Goal: Task Accomplishment & Management: Complete application form

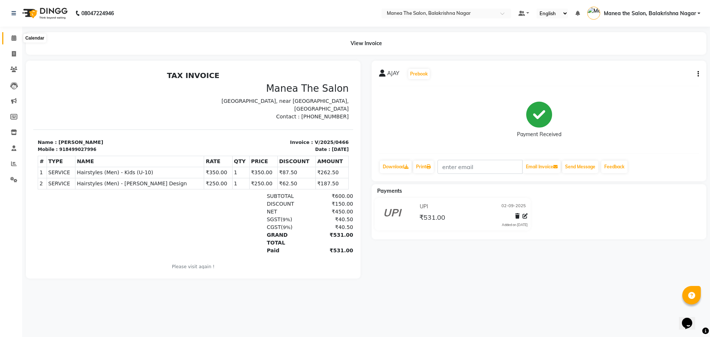
click at [14, 38] on icon at bounding box center [13, 38] width 5 height 6
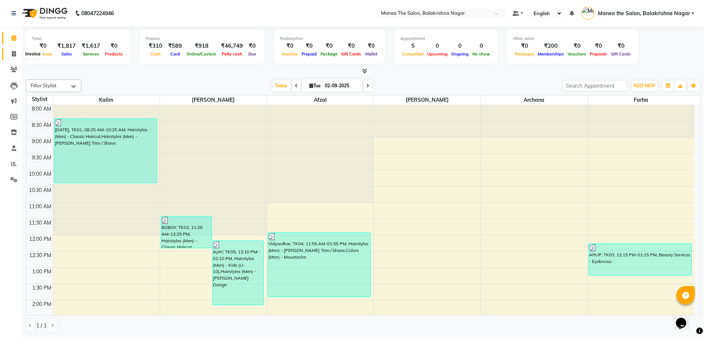
click at [16, 54] on icon at bounding box center [14, 54] width 4 height 6
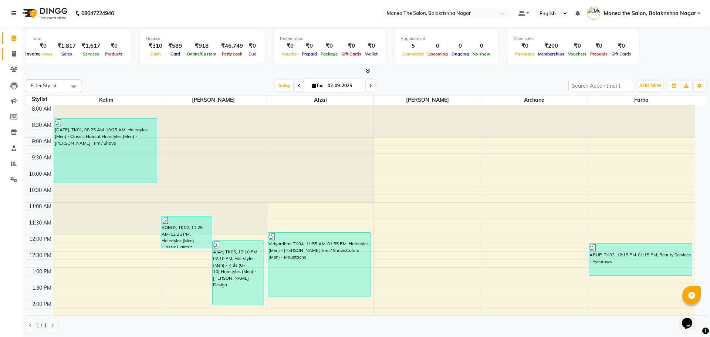
select select "service"
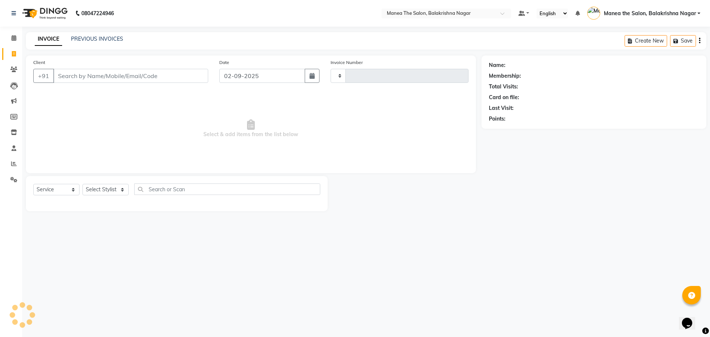
type input "0467"
select select "8200"
click at [92, 80] on input "Client" at bounding box center [130, 76] width 155 height 14
type input "9"
type input "9030990678"
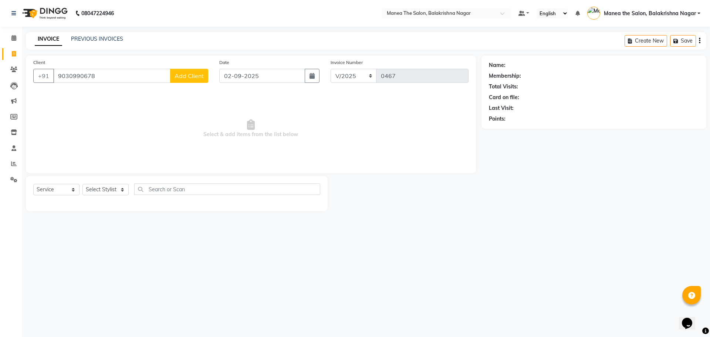
click at [194, 75] on span "Add Client" at bounding box center [188, 75] width 29 height 7
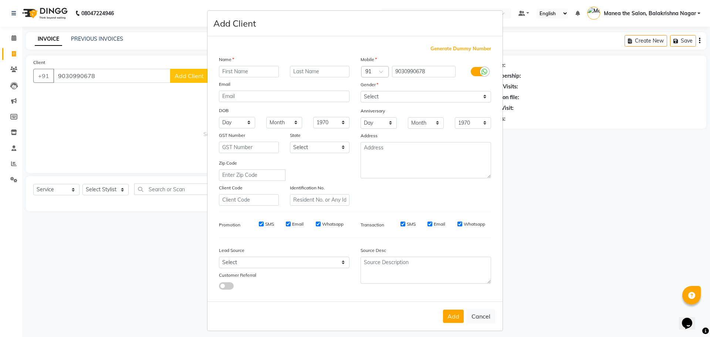
click at [237, 70] on input "text" at bounding box center [249, 71] width 60 height 11
type input "ARAVIND"
click at [484, 97] on select "Select [DEMOGRAPHIC_DATA] [DEMOGRAPHIC_DATA] Other Prefer Not To Say" at bounding box center [425, 96] width 130 height 11
select select "[DEMOGRAPHIC_DATA]"
click at [360, 91] on select "Select [DEMOGRAPHIC_DATA] [DEMOGRAPHIC_DATA] Other Prefer Not To Say" at bounding box center [425, 96] width 130 height 11
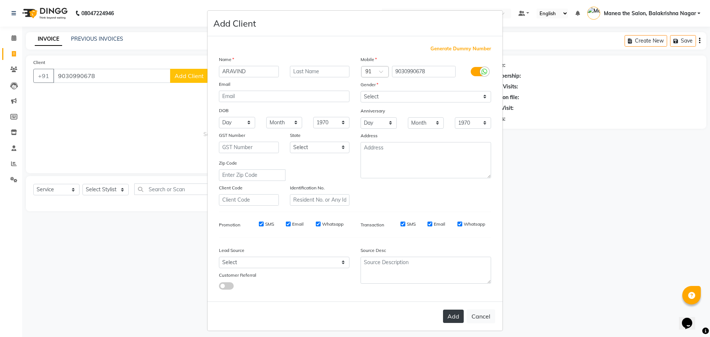
click at [452, 317] on button "Add" at bounding box center [453, 315] width 21 height 13
select select
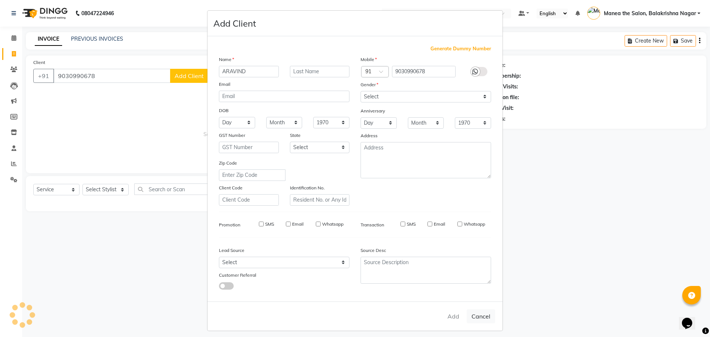
select select
checkbox input "false"
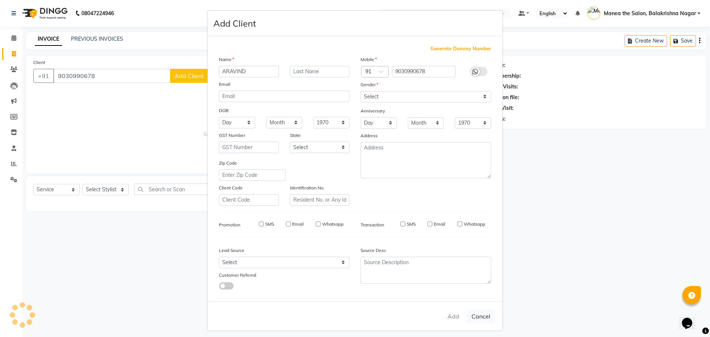
checkbox input "false"
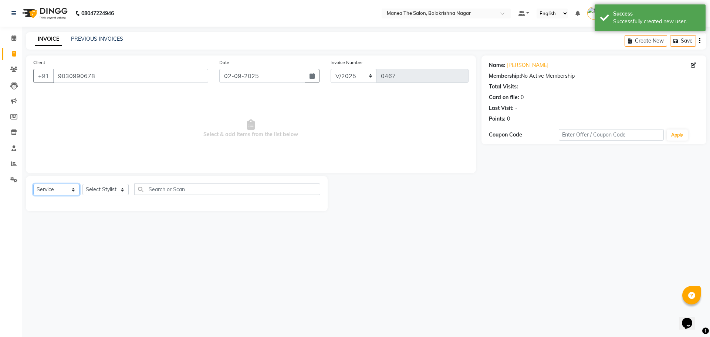
click at [75, 189] on select "Select Service Product Membership Package Voucher Prepaid Gift Card" at bounding box center [56, 189] width 46 height 11
click at [33, 184] on select "Select Service Product Membership Package Voucher Prepaid Gift Card" at bounding box center [56, 189] width 46 height 11
click at [119, 190] on select "Select Stylist [PERSON_NAME] [PERSON_NAME] [PERSON_NAME]" at bounding box center [105, 189] width 46 height 11
select select "77553"
click at [82, 184] on select "Select Stylist [PERSON_NAME] [PERSON_NAME] [PERSON_NAME]" at bounding box center [105, 189] width 46 height 11
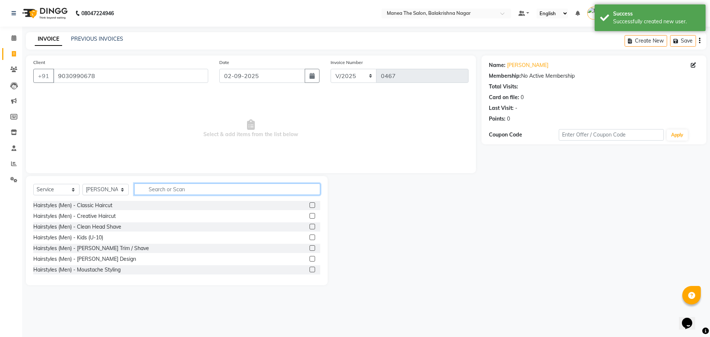
click at [153, 189] on input "text" at bounding box center [227, 188] width 186 height 11
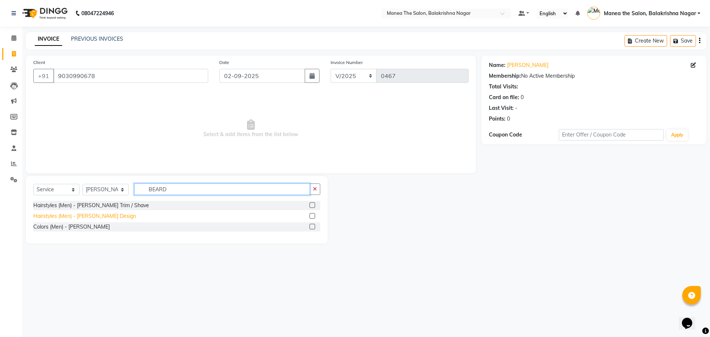
type input "BEARD"
click at [101, 216] on div "Hairstyles (Men) - [PERSON_NAME] Design" at bounding box center [84, 216] width 103 height 8
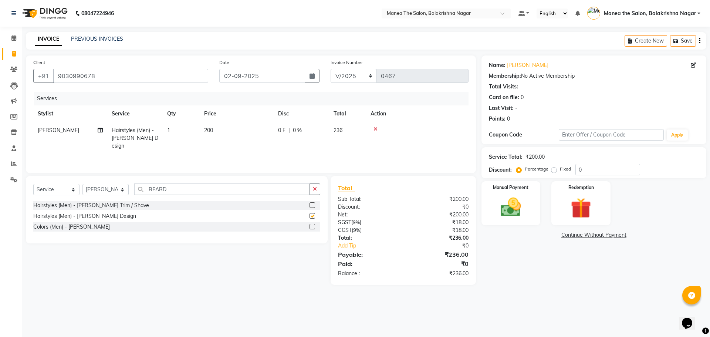
checkbox input "false"
click at [216, 132] on td "200" at bounding box center [237, 138] width 74 height 32
select select "77553"
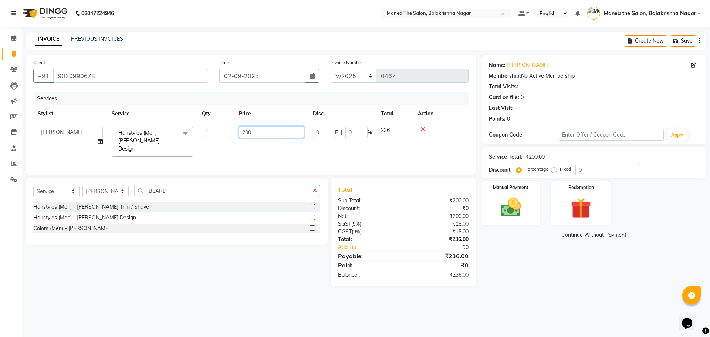
click at [261, 136] on input "200" at bounding box center [271, 131] width 65 height 11
type input "250"
click at [265, 144] on td "250" at bounding box center [271, 141] width 74 height 39
select select "77553"
click at [302, 148] on td "250" at bounding box center [271, 141] width 74 height 39
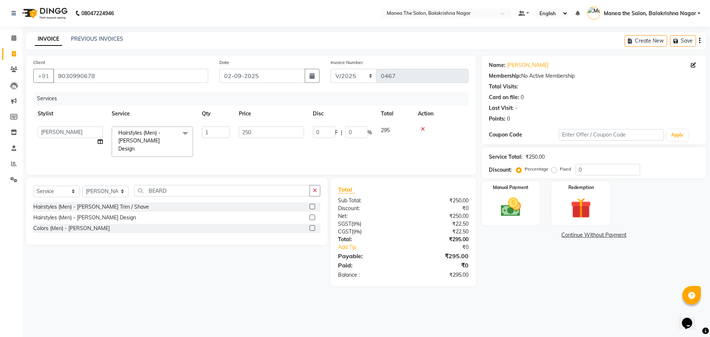
click at [302, 148] on td "250" at bounding box center [271, 141] width 74 height 39
click at [285, 146] on td "250" at bounding box center [271, 141] width 74 height 39
click at [601, 170] on input "0" at bounding box center [607, 169] width 65 height 11
type input "3"
type input "7.5"
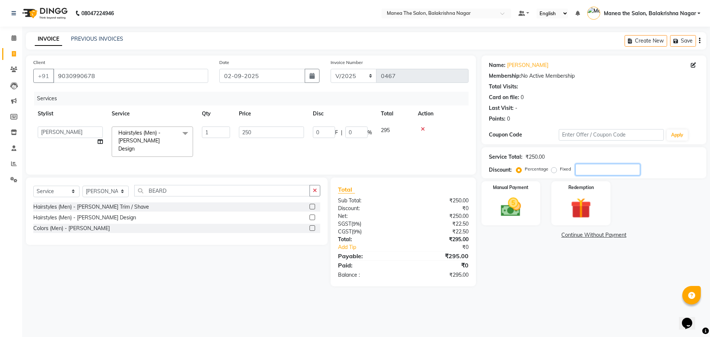
type input "3"
type input "30"
type input "75"
type input "30"
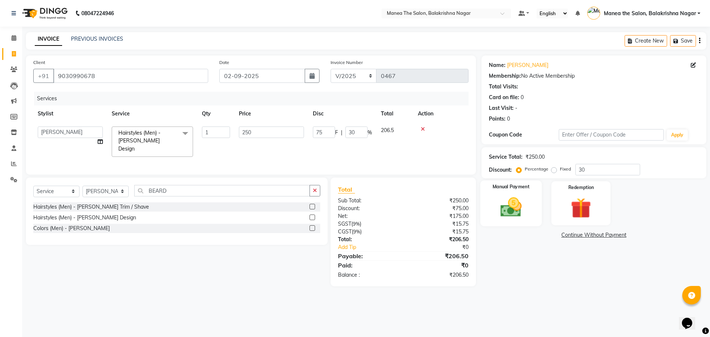
click at [517, 205] on img at bounding box center [510, 207] width 34 height 24
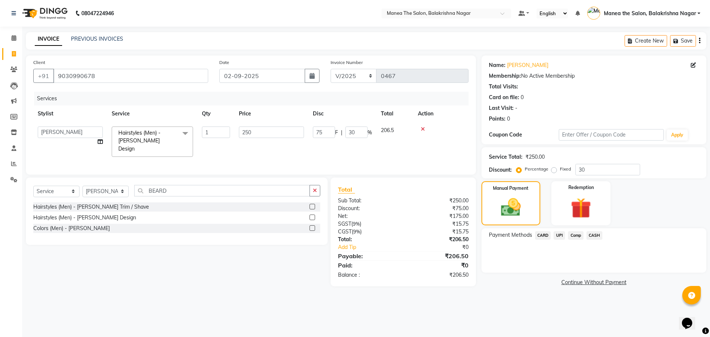
click at [558, 237] on span "UPI" at bounding box center [558, 235] width 11 height 8
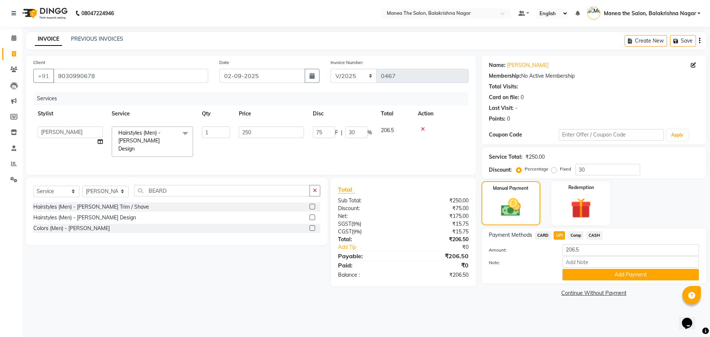
click at [548, 244] on div "Amount: 206.5" at bounding box center [593, 250] width 221 height 13
click at [545, 250] on label "Amount:" at bounding box center [520, 249] width 74 height 7
click at [536, 245] on div "Amount: 206.5" at bounding box center [593, 250] width 221 height 13
click at [638, 273] on button "Add Payment" at bounding box center [630, 274] width 136 height 11
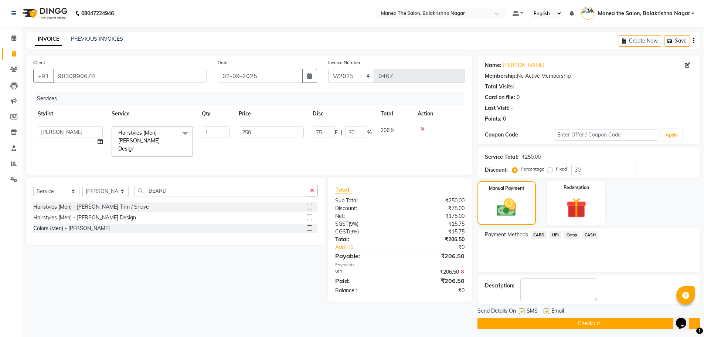
click at [577, 322] on button "Checkout" at bounding box center [588, 322] width 223 height 11
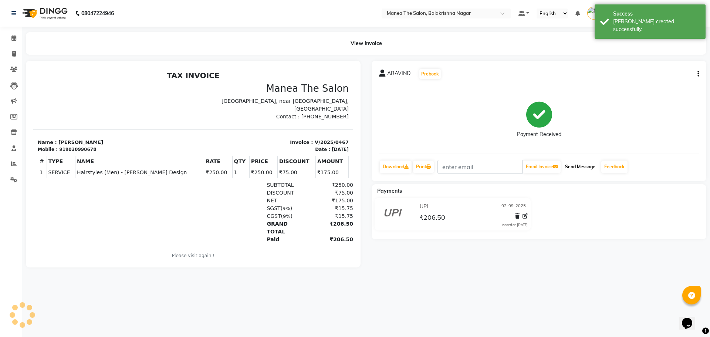
click at [574, 166] on button "Send Message" at bounding box center [580, 166] width 36 height 13
